Goal: Check status: Check status

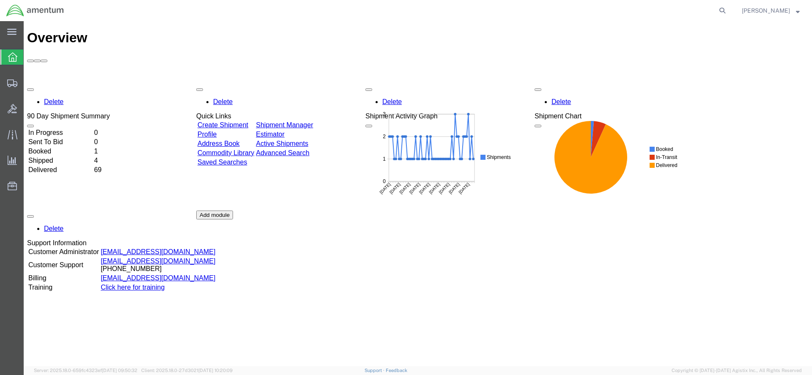
click at [73, 166] on td "Delivered" at bounding box center [60, 170] width 65 height 8
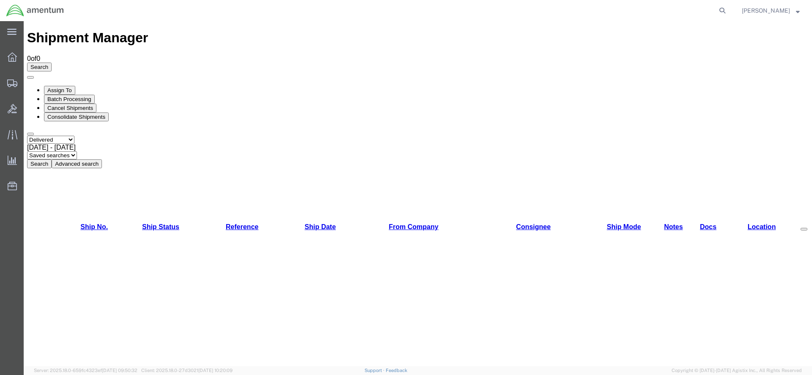
click at [76, 144] on span "[DATE] - [DATE]" at bounding box center [51, 147] width 49 height 7
drag, startPoint x: 301, startPoint y: 201, endPoint x: 35, endPoint y: 23, distance: 320.4
click at [52, 159] on button "Search" at bounding box center [39, 163] width 25 height 9
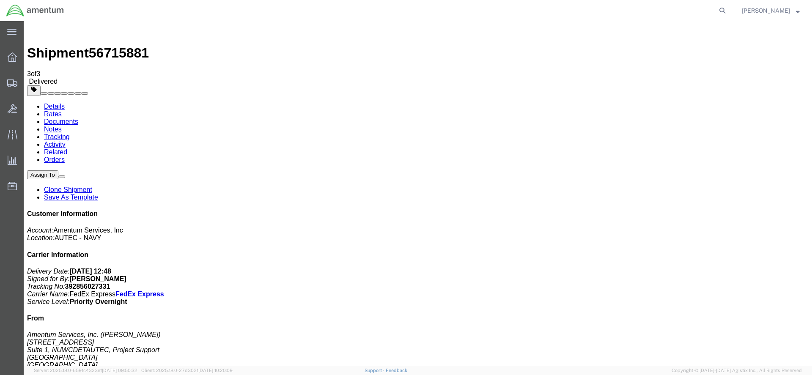
click at [70, 133] on link "Tracking" at bounding box center [57, 136] width 26 height 7
click at [62, 110] on link "Rates" at bounding box center [53, 113] width 18 height 7
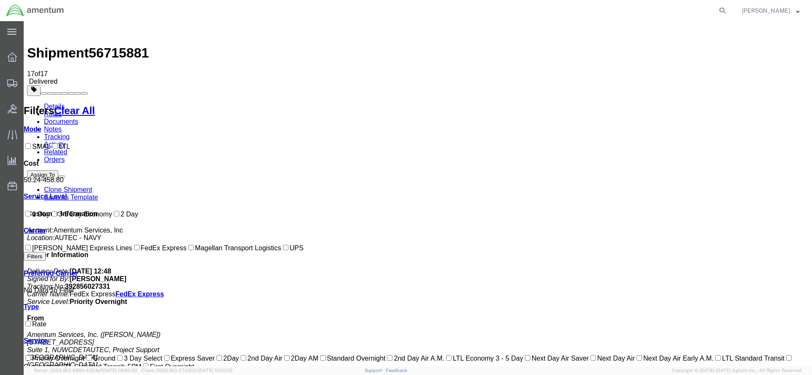
click at [66, 141] on link "Activity" at bounding box center [55, 144] width 22 height 7
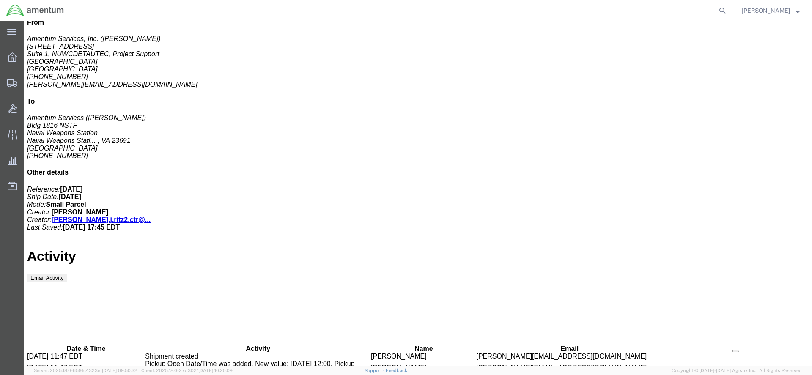
scroll to position [408, 0]
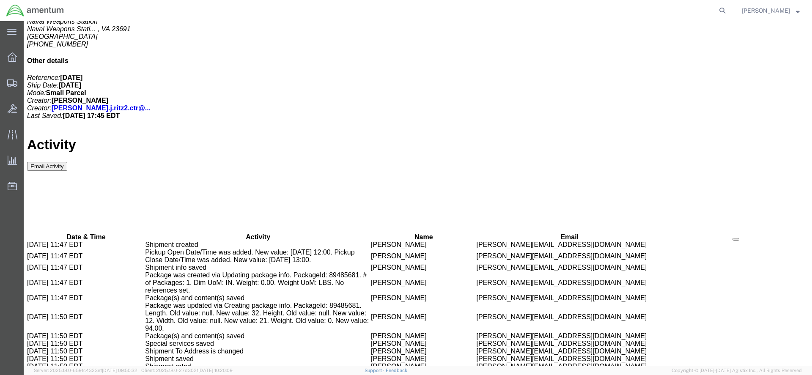
click at [67, 162] on button "Email Activity" at bounding box center [47, 166] width 40 height 9
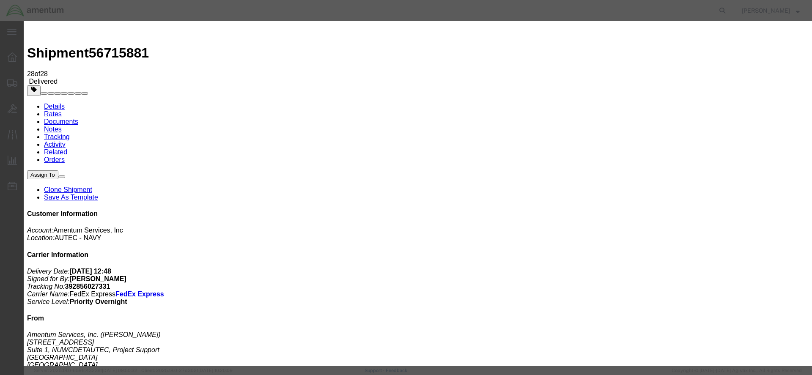
type input "[EMAIL_ADDRESS][PERSON_NAME][DOMAIN_NAME]"
type input "Enter Email Address"
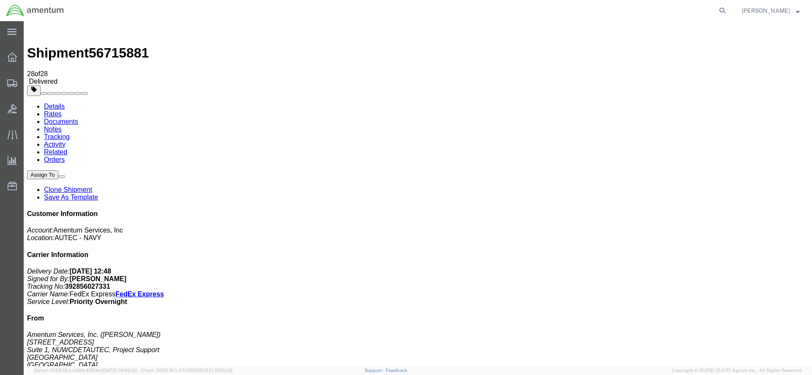
scroll to position [46, 0]
